Goal: Find contact information: Find contact information

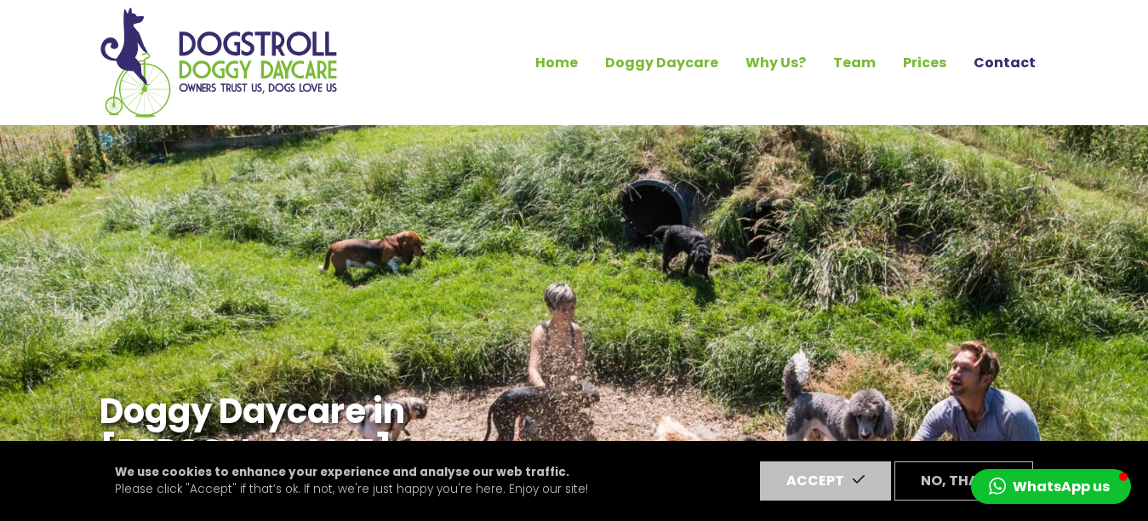
click at [1004, 60] on link "Contact" at bounding box center [1004, 62] width 89 height 29
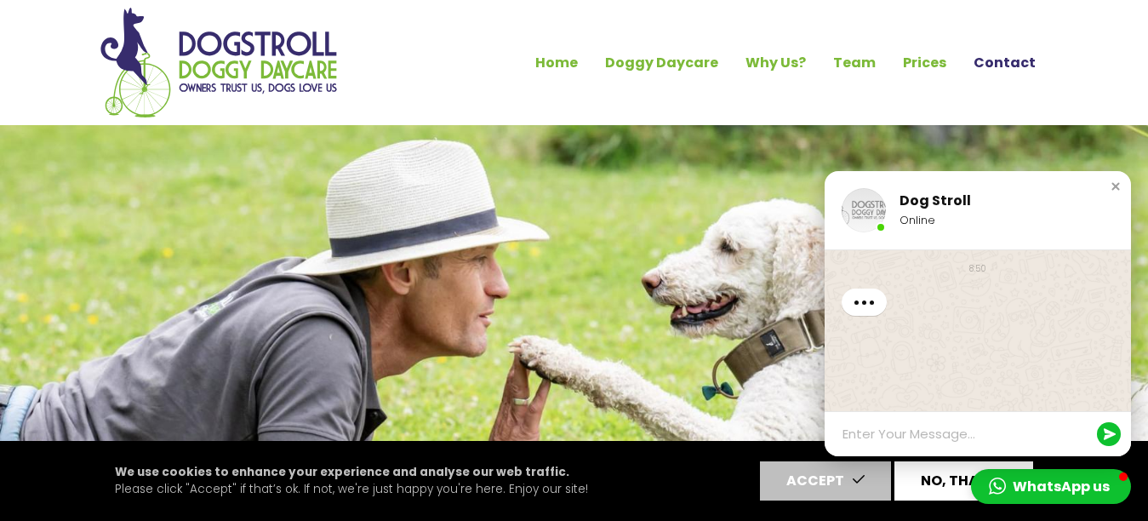
click at [943, 477] on button "No, thanks" at bounding box center [963, 480] width 139 height 39
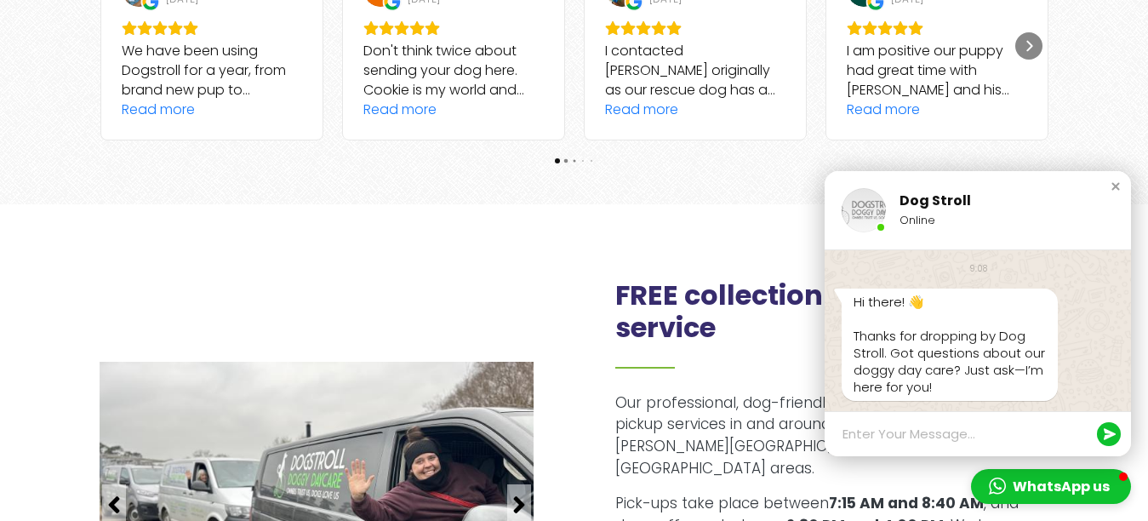
scroll to position [1772, 0]
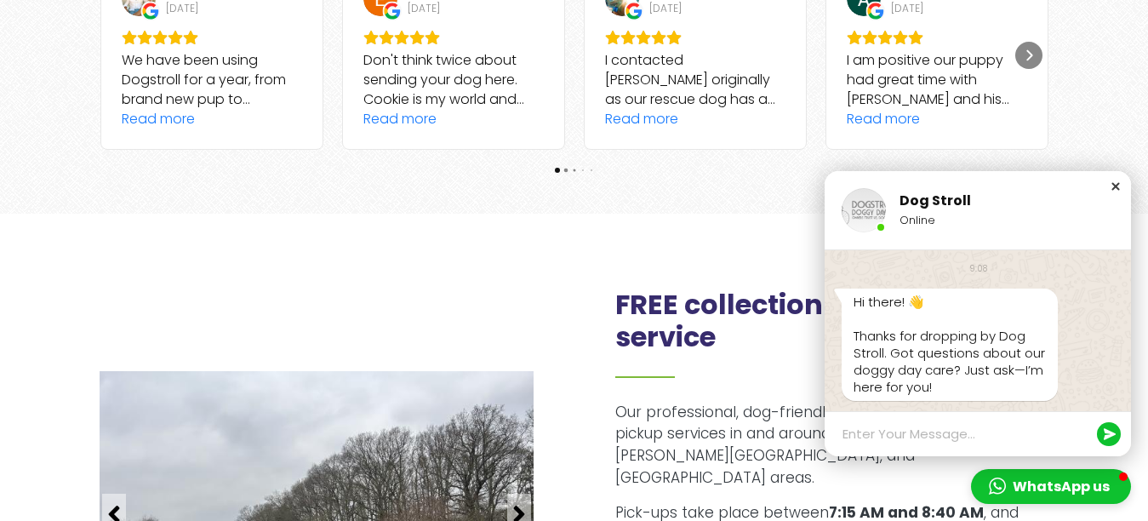
click at [1112, 185] on div "Close chat window" at bounding box center [1115, 186] width 17 height 17
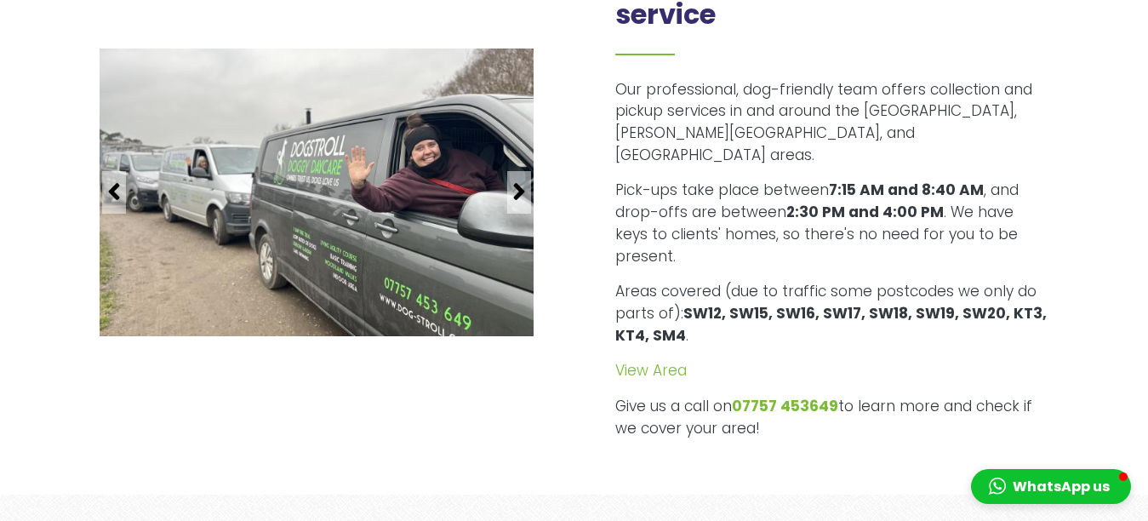
scroll to position [2122, 0]
